Goal: Navigation & Orientation: Find specific page/section

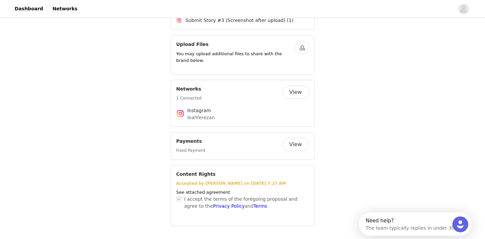
click at [299, 144] on button "View" at bounding box center [295, 144] width 27 height 13
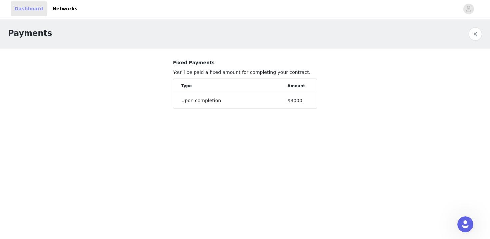
click at [26, 9] on link "Dashboard" at bounding box center [29, 8] width 36 height 15
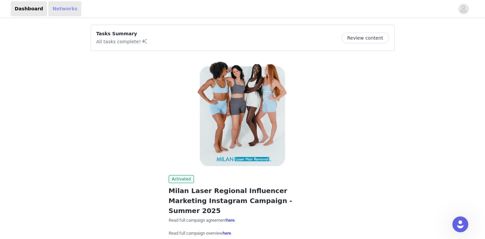
click at [61, 7] on link "Networks" at bounding box center [64, 8] width 33 height 15
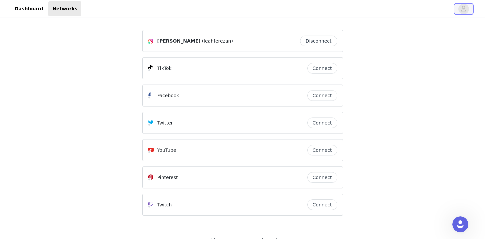
click at [464, 12] on icon "avatar" at bounding box center [463, 9] width 6 height 11
